Goal: Transaction & Acquisition: Purchase product/service

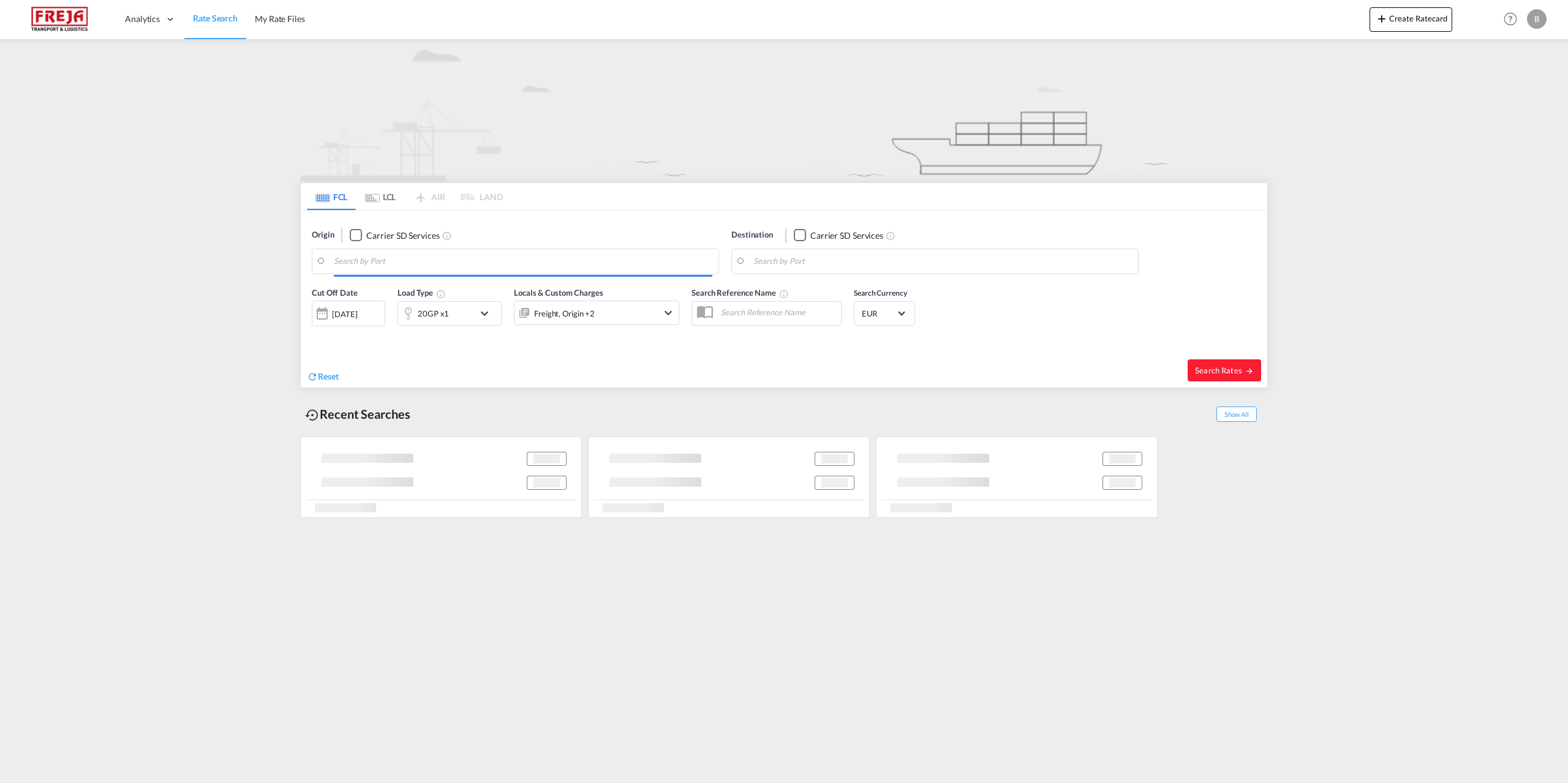
type input "[GEOGRAPHIC_DATA], [GEOGRAPHIC_DATA]"
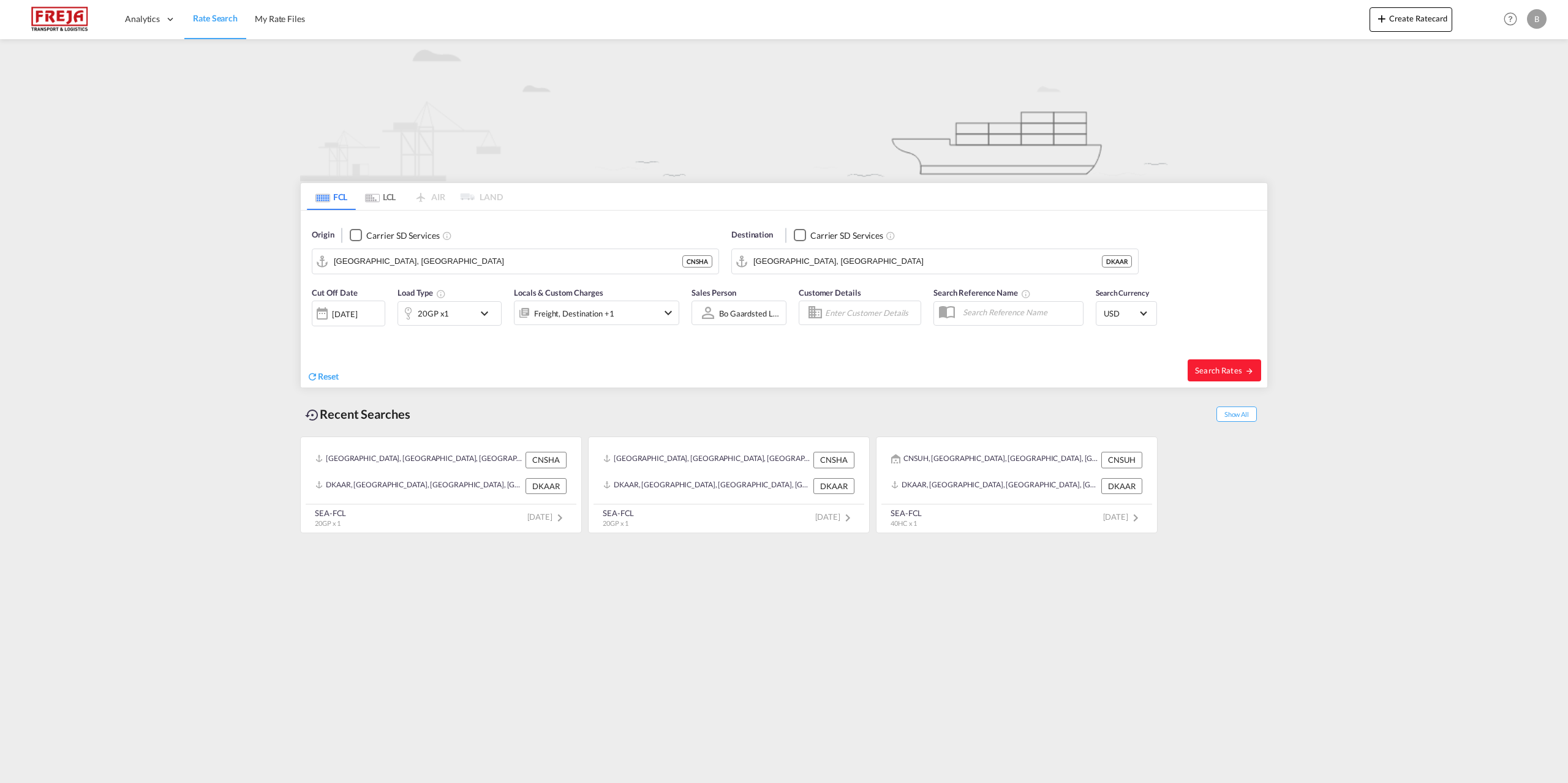
click at [487, 317] on md-icon "icon-chevron-down" at bounding box center [487, 313] width 21 height 15
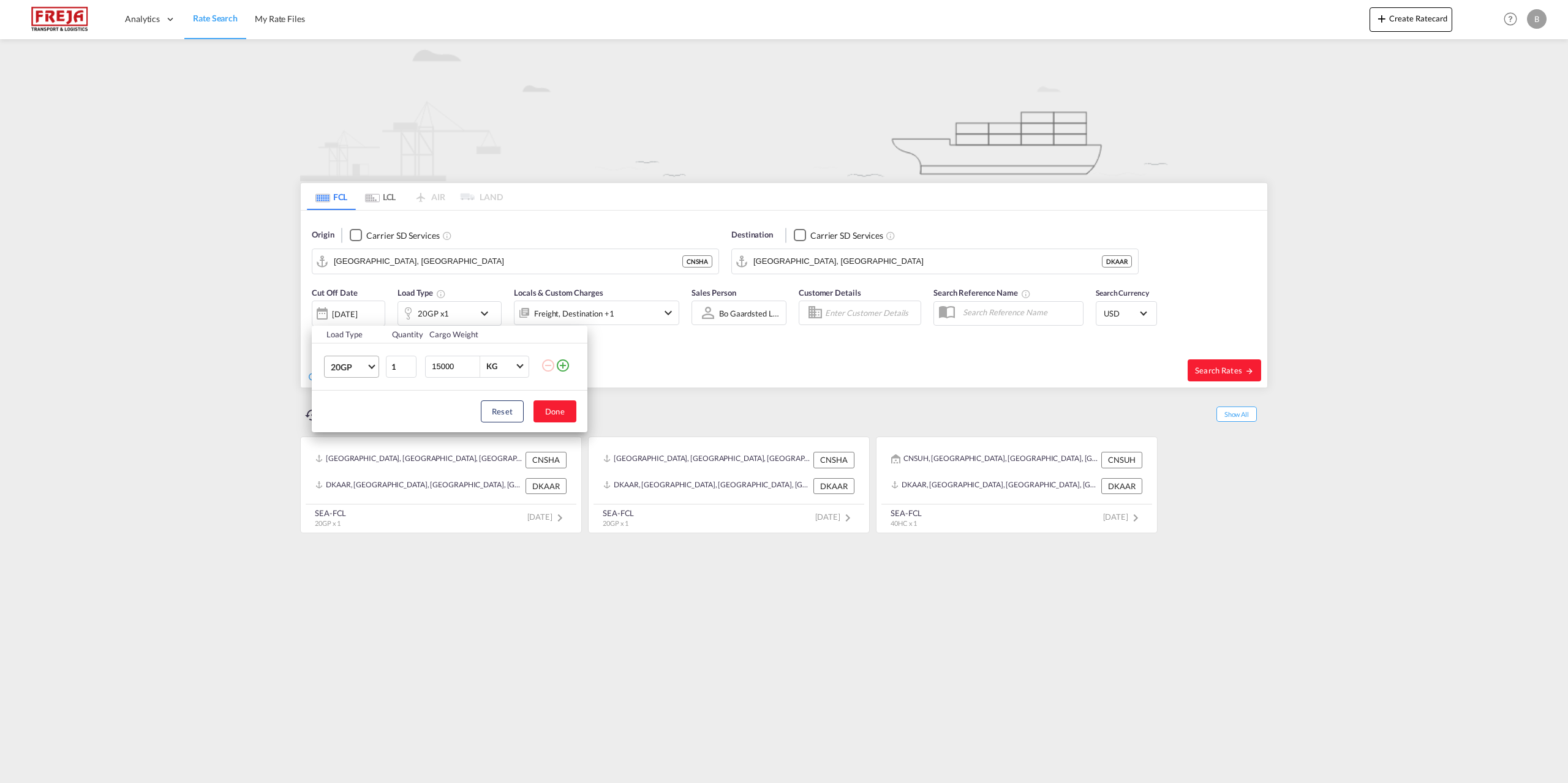
click at [371, 366] on span "Choose: \a20GP" at bounding box center [371, 365] width 7 height 7
click at [348, 427] on div "40HC" at bounding box center [341, 426] width 22 height 12
click at [545, 411] on button "Done" at bounding box center [555, 411] width 43 height 22
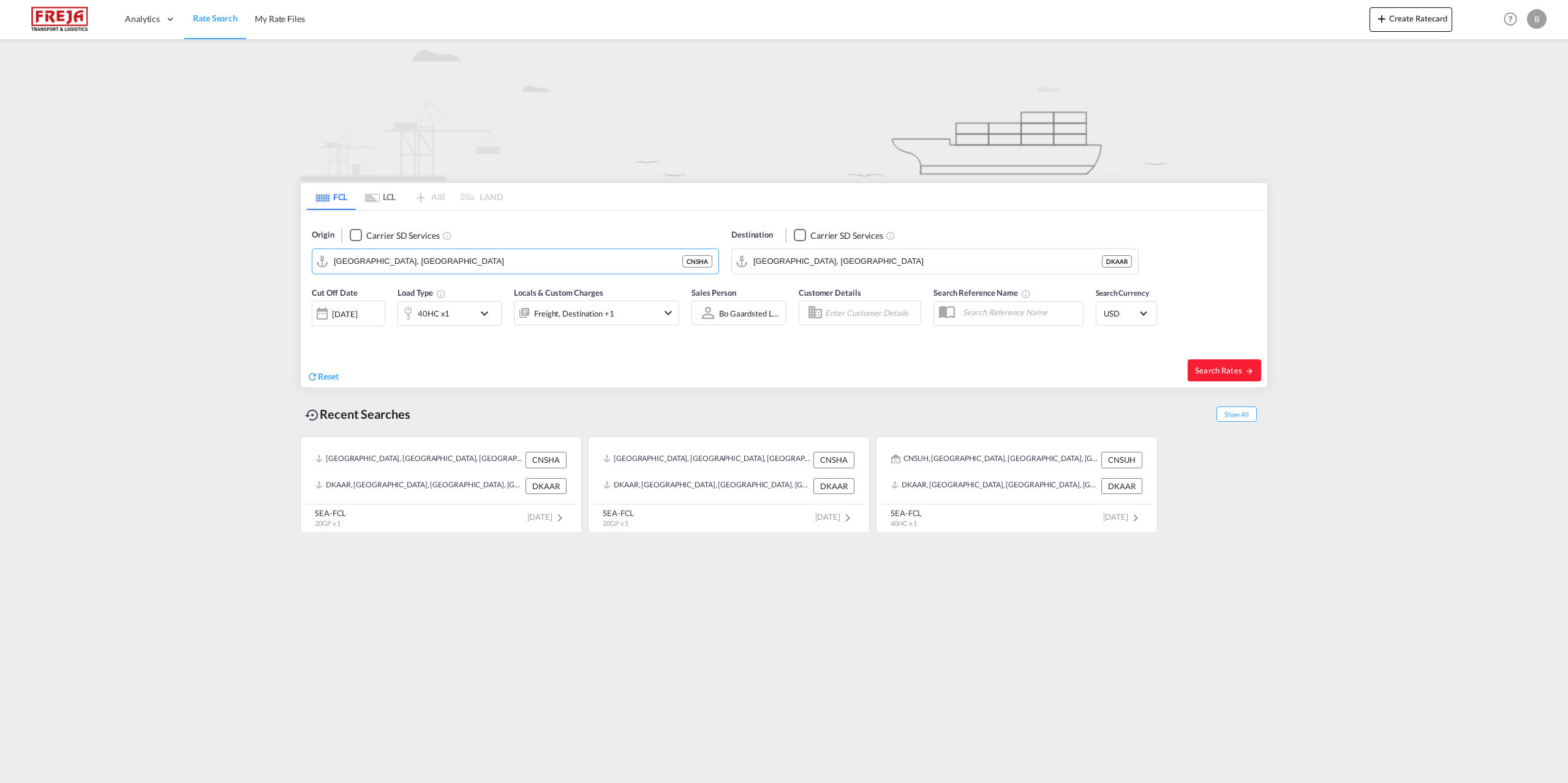
drag, startPoint x: 348, startPoint y: 268, endPoint x: 310, endPoint y: 269, distance: 38.0
click at [310, 269] on div "Origin Carrier SD Services [GEOGRAPHIC_DATA], CNSHA CNSHA" at bounding box center [516, 251] width 420 height 58
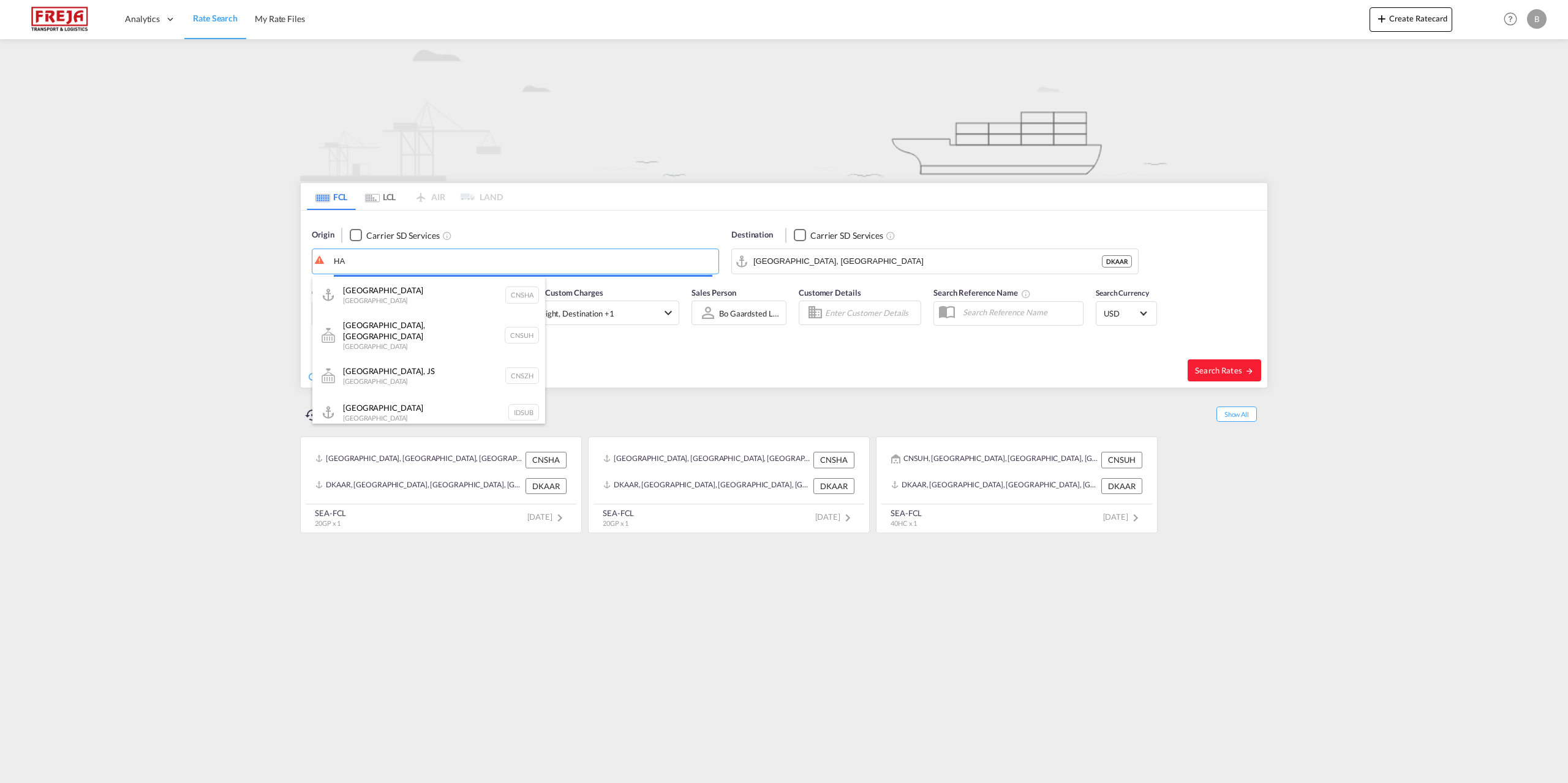
type input "A"
type input "yanti"
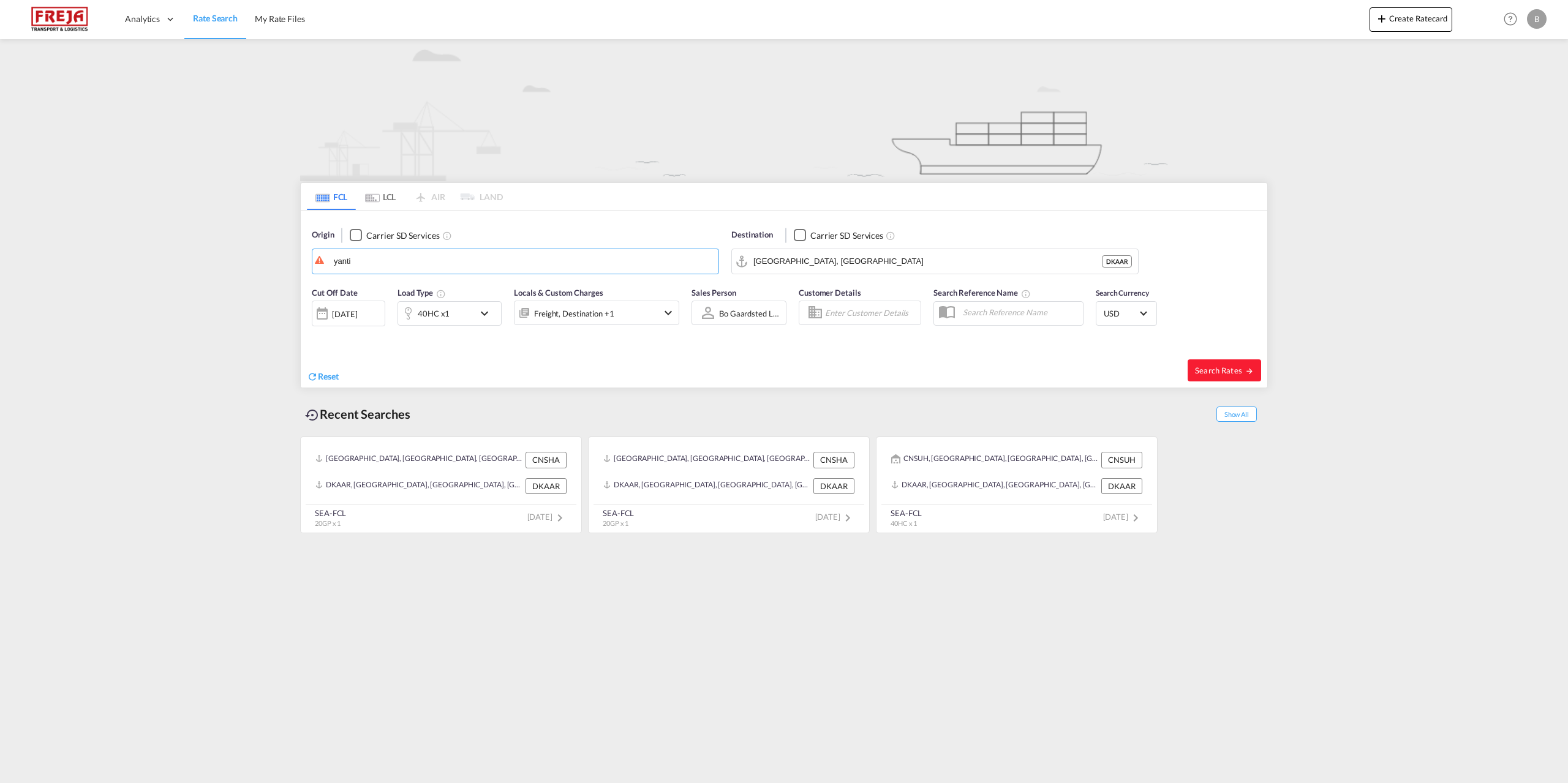
click at [381, 295] on body "Analytics Reports Dashboard Rate Search My Rate Files Analytics" at bounding box center [784, 391] width 1568 height 783
drag, startPoint x: 746, startPoint y: 264, endPoint x: 687, endPoint y: 263, distance: 59.0
click at [687, 263] on div "Origin Carrier SD Services yanti Destination Carrier SD Services [GEOGRAPHIC_DA…" at bounding box center [783, 245] width 966 height 70
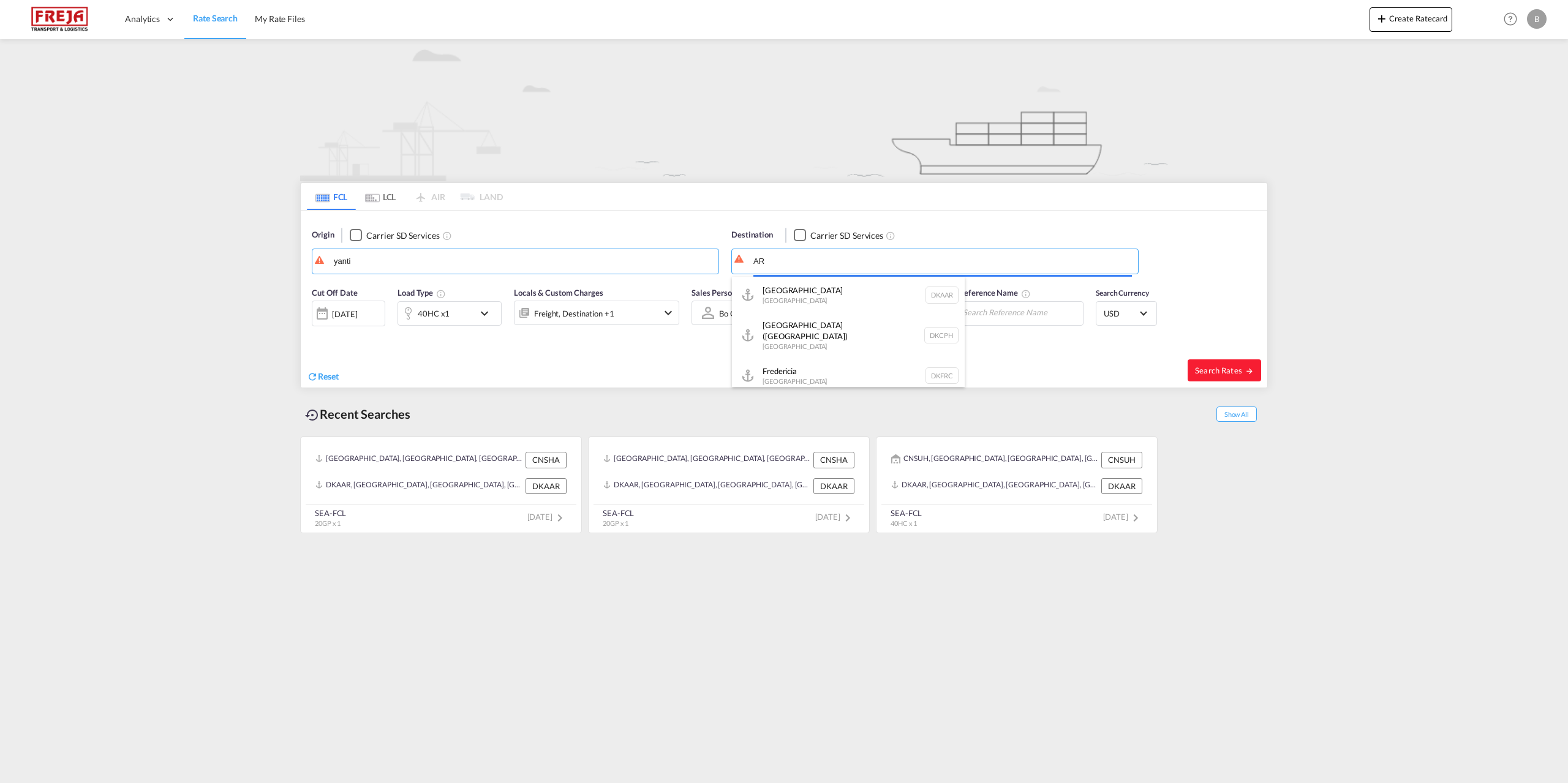
type input "R"
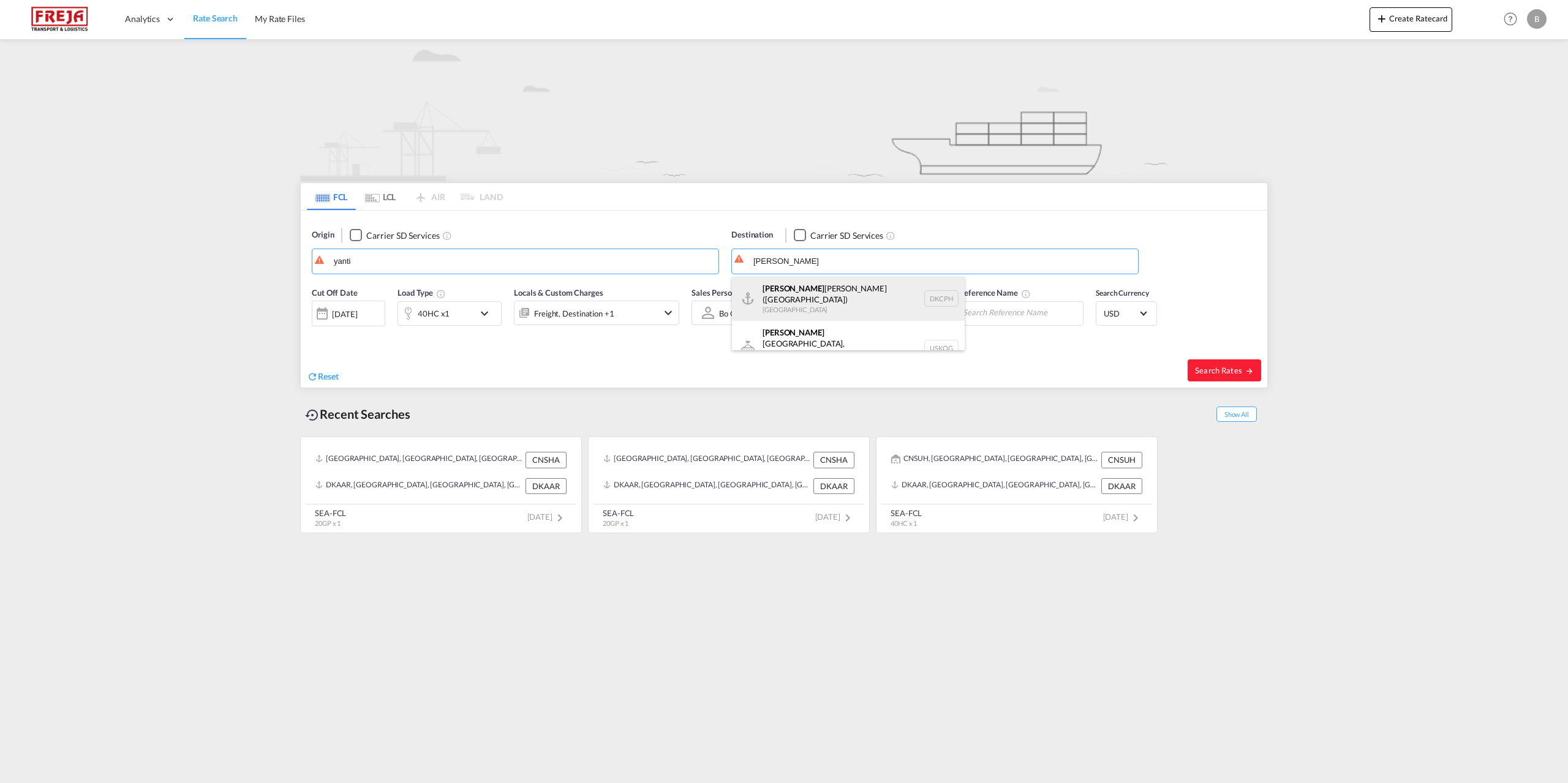
click at [800, 294] on div "[PERSON_NAME] [PERSON_NAME] ([GEOGRAPHIC_DATA]) [GEOGRAPHIC_DATA] DKCPH" at bounding box center [848, 298] width 233 height 44
type input "[GEOGRAPHIC_DATA] ([GEOGRAPHIC_DATA]), DKCPH"
click at [1243, 372] on span "Search Rates" at bounding box center [1224, 370] width 58 height 10
click at [1216, 369] on span "Search Rates" at bounding box center [1224, 370] width 58 height 10
click at [376, 260] on body "Analytics Reports Dashboard Rate Search My Rate Files Analytics" at bounding box center [784, 391] width 1568 height 783
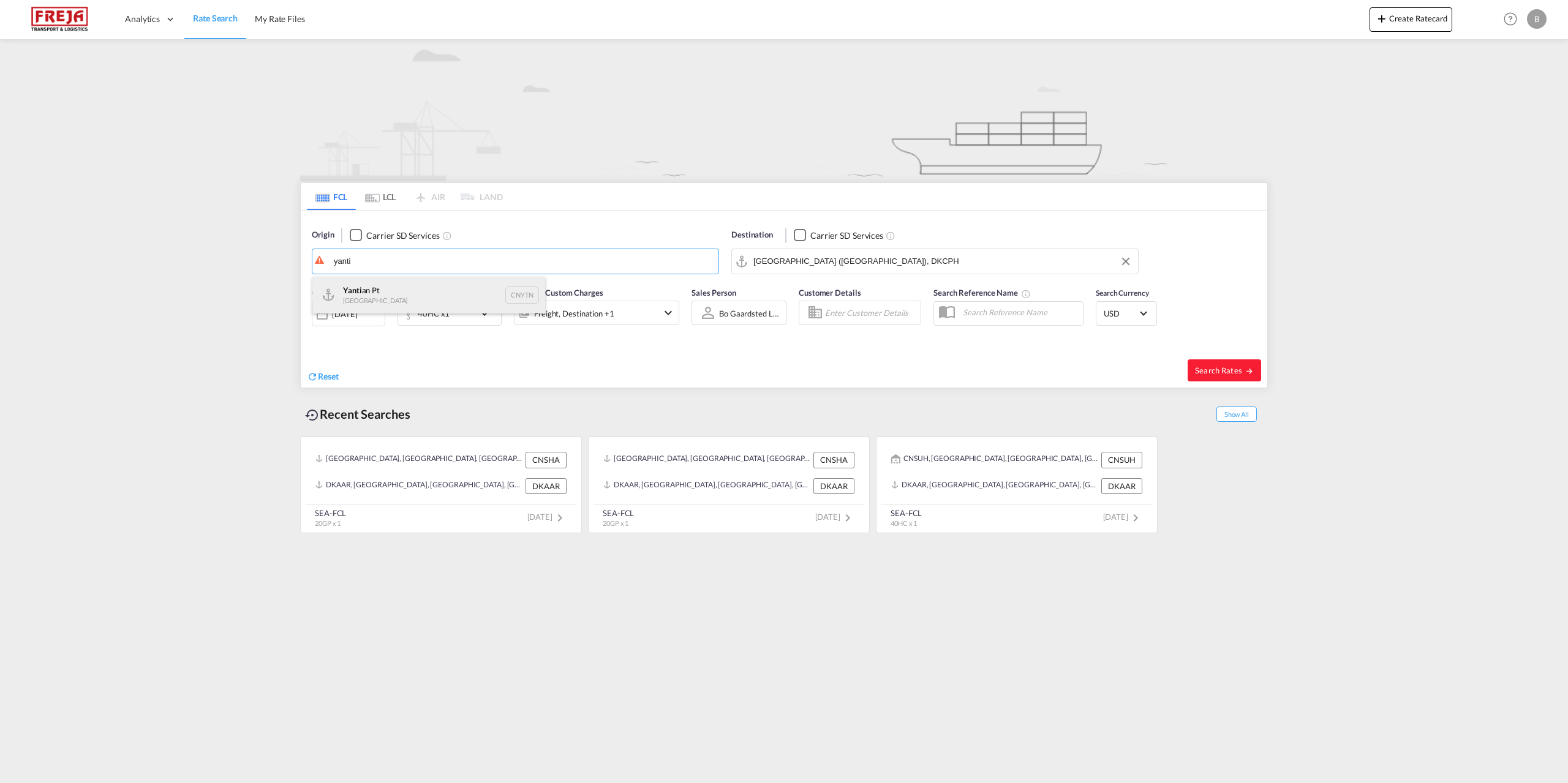
click at [396, 297] on div "Yanti an Pt China CNYTN" at bounding box center [428, 295] width 233 height 37
type input "Yantian Pt, CNYTN"
click at [1207, 373] on span "Search Rates" at bounding box center [1224, 370] width 58 height 10
type input "CNYTN to DKCPH / [DATE]"
